Goal: Find specific page/section: Find specific page/section

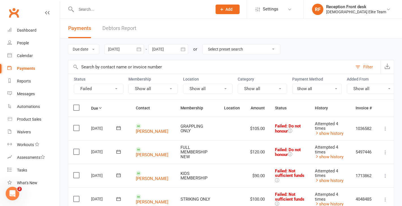
click at [134, 12] on input "text" at bounding box center [141, 9] width 134 height 8
type input "stewar"
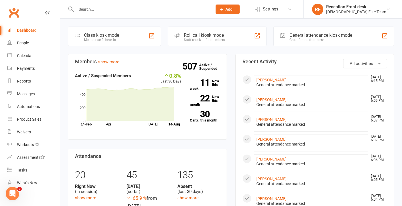
click at [131, 11] on input "text" at bounding box center [141, 9] width 134 height 8
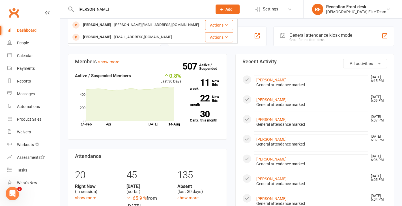
drag, startPoint x: 103, startPoint y: 10, endPoint x: 53, endPoint y: 12, distance: 49.8
click at [53, 1] on header "[PERSON_NAME] Davies [EMAIL_ADDRESS][DOMAIN_NAME] Actions [PERSON_NAME] [EMAIL_…" at bounding box center [201, 1] width 402 height 0
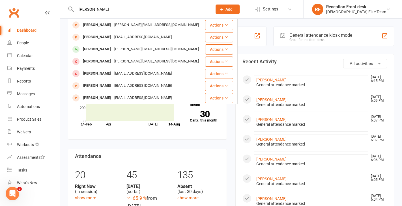
click at [123, 8] on input "[PERSON_NAME]" at bounding box center [141, 9] width 134 height 8
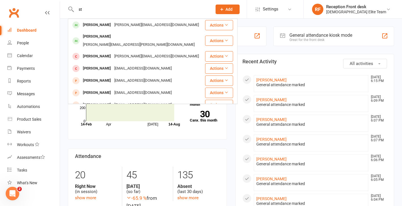
type input "s"
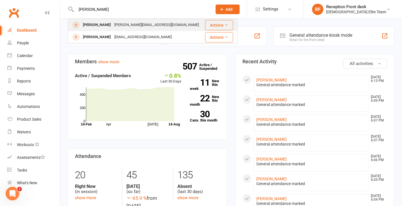
type input "[PERSON_NAME]"
click at [139, 24] on div "[PERSON_NAME][EMAIL_ADDRESS][DOMAIN_NAME]" at bounding box center [157, 25] width 88 height 8
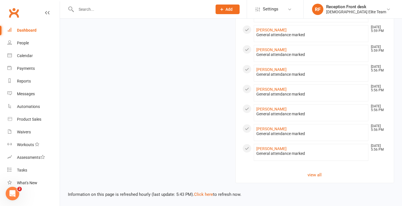
scroll to position [307, 0]
click at [320, 174] on link "view all" at bounding box center [315, 175] width 145 height 7
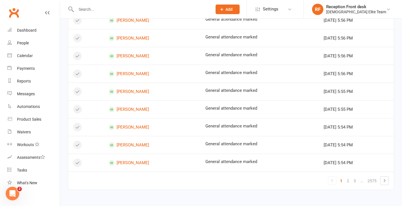
scroll to position [345, 0]
click at [348, 184] on link "2" at bounding box center [348, 181] width 7 height 8
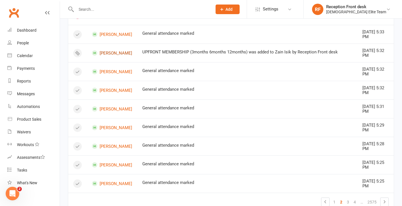
click at [107, 50] on link "[PERSON_NAME]" at bounding box center [112, 52] width 40 height 5
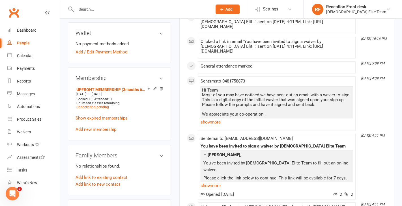
scroll to position [269, 0]
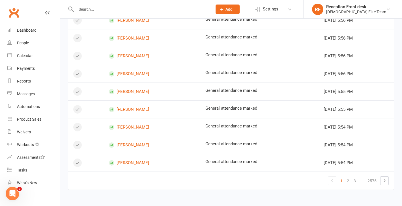
scroll to position [345, 0]
click at [349, 183] on link "2" at bounding box center [348, 181] width 7 height 8
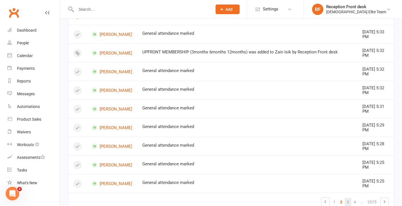
click at [349, 199] on link "3" at bounding box center [348, 202] width 7 height 8
